Goal: Task Accomplishment & Management: Use online tool/utility

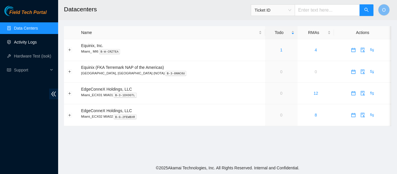
click at [29, 43] on link "Activity Logs" at bounding box center [25, 42] width 23 height 5
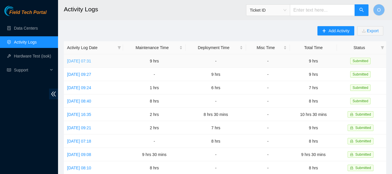
click at [91, 59] on link "Wed, 24 Sep 2025 07:31" at bounding box center [79, 61] width 24 height 5
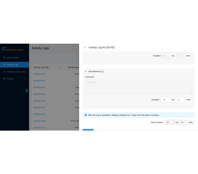
scroll to position [438, 0]
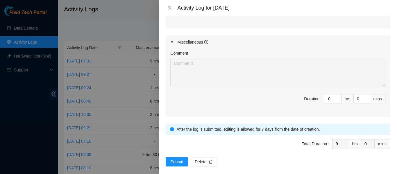
click at [34, 20] on div at bounding box center [198, 87] width 397 height 174
click at [170, 8] on icon "close" at bounding box center [169, 8] width 5 height 5
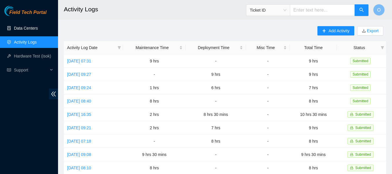
click at [22, 27] on link "Data Centers" at bounding box center [26, 28] width 24 height 5
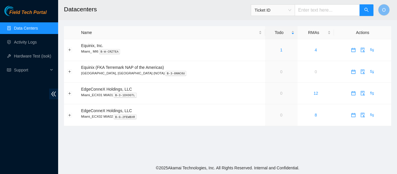
click at [30, 26] on link "Data Centers" at bounding box center [26, 28] width 24 height 5
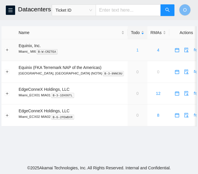
click at [136, 50] on link "1" at bounding box center [137, 50] width 2 height 5
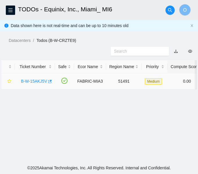
click at [44, 82] on link "B-W-15AKJ5V" at bounding box center [34, 81] width 26 height 5
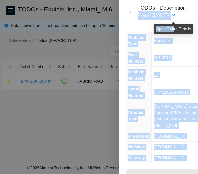
drag, startPoint x: 136, startPoint y: 16, endPoint x: 170, endPoint y: 20, distance: 34.2
click at [174, 20] on body "FTP Data Centers Activity Logs Hardware Test (isok) Support TODOs - Equinix, In…" at bounding box center [99, 87] width 198 height 174
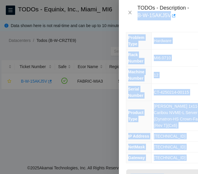
drag, startPoint x: 148, startPoint y: 23, endPoint x: 140, endPoint y: 18, distance: 9.1
click at [147, 23] on div "TODOs - Description - B-W-15AKJ5V" at bounding box center [158, 12] width 79 height 25
drag, startPoint x: 150, startPoint y: 26, endPoint x: 142, endPoint y: 17, distance: 11.9
click at [150, 26] on div "Problem Type Hardware Rack Number MI6.0710 Machine Number 12 Serial Number CT-4…" at bounding box center [165, 99] width 93 height 149
click at [132, 24] on div "TODOs - Description - B-W-15AKJ5V" at bounding box center [158, 12] width 79 height 25
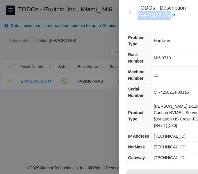
drag, startPoint x: 137, startPoint y: 16, endPoint x: 169, endPoint y: 16, distance: 32.0
click at [169, 16] on div "TODOs - Description - B-W-15AKJ5V" at bounding box center [163, 13] width 53 height 16
copy div "B-W-15AKJ5V"
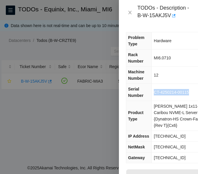
drag, startPoint x: 155, startPoint y: 89, endPoint x: 189, endPoint y: 97, distance: 35.7
click at [189, 97] on td "CT-4250214-00115" at bounding box center [178, 92] width 53 height 17
copy span "CT-4250214-00115"
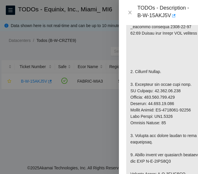
scroll to position [232, 0]
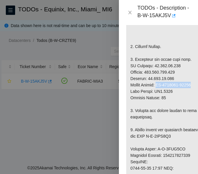
drag, startPoint x: 159, startPoint y: 98, endPoint x: 195, endPoint y: 99, distance: 36.3
click at [195, 99] on p at bounding box center [165, 152] width 78 height 430
copy p "CT-4230808-00129"
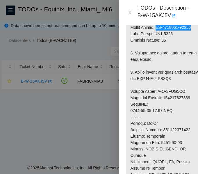
scroll to position [290, 0]
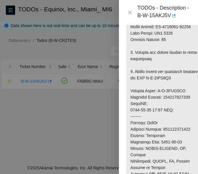
click at [175, 110] on p at bounding box center [165, 94] width 78 height 430
copy p "393072180612"
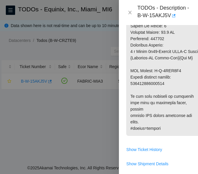
scroll to position [465, 0]
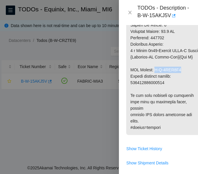
drag, startPoint x: 154, startPoint y: 90, endPoint x: 180, endPoint y: 90, distance: 25.8
copy p "B-V-5VAV1W8"
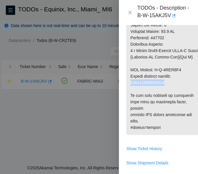
copy p "093642900230158"
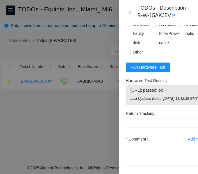
scroll to position [725, 0]
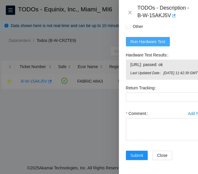
click at [152, 38] on span "Run Hardware Test" at bounding box center [147, 41] width 35 height 6
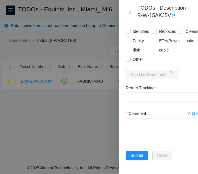
scroll to position [686, 0]
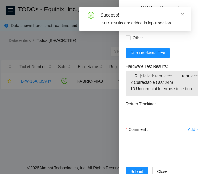
drag, startPoint x: 129, startPoint y: 89, endPoint x: 192, endPoint y: 103, distance: 64.7
click at [192, 96] on div "23.197.55.207: failed: ram_ecc: ram_ecc - 2 Correctable (last 24h) 10 Uncorrect…" at bounding box center [165, 83] width 79 height 25
copy tbody "23.197.55.207: failed: ram_ecc: ram_ecc - 2 Correctable (last 24h) 10 Uncorrect…"
